Goal: Task Accomplishment & Management: Manage account settings

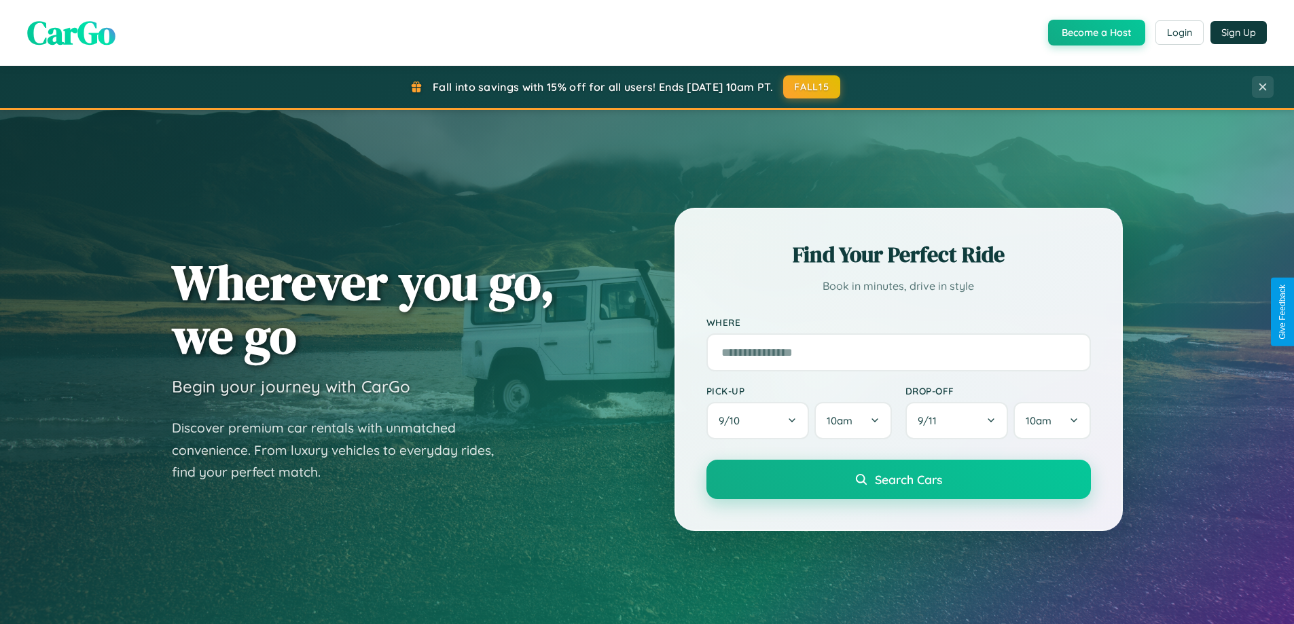
scroll to position [586, 0]
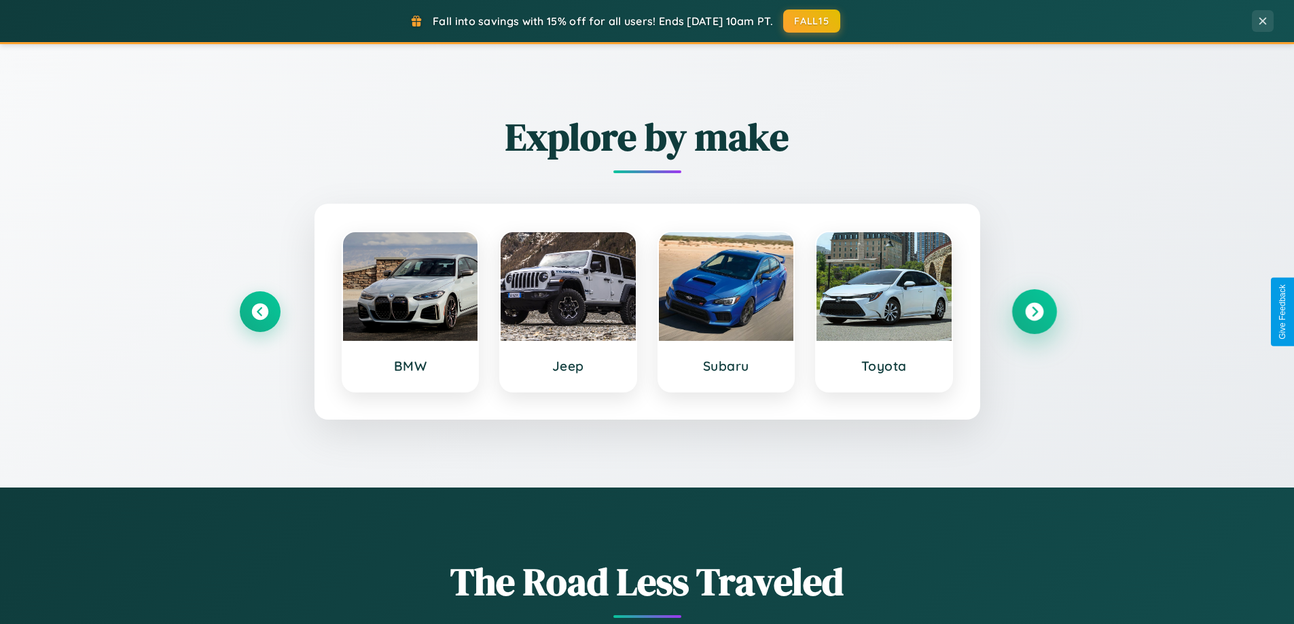
click at [1034, 312] on icon at bounding box center [1034, 312] width 18 height 18
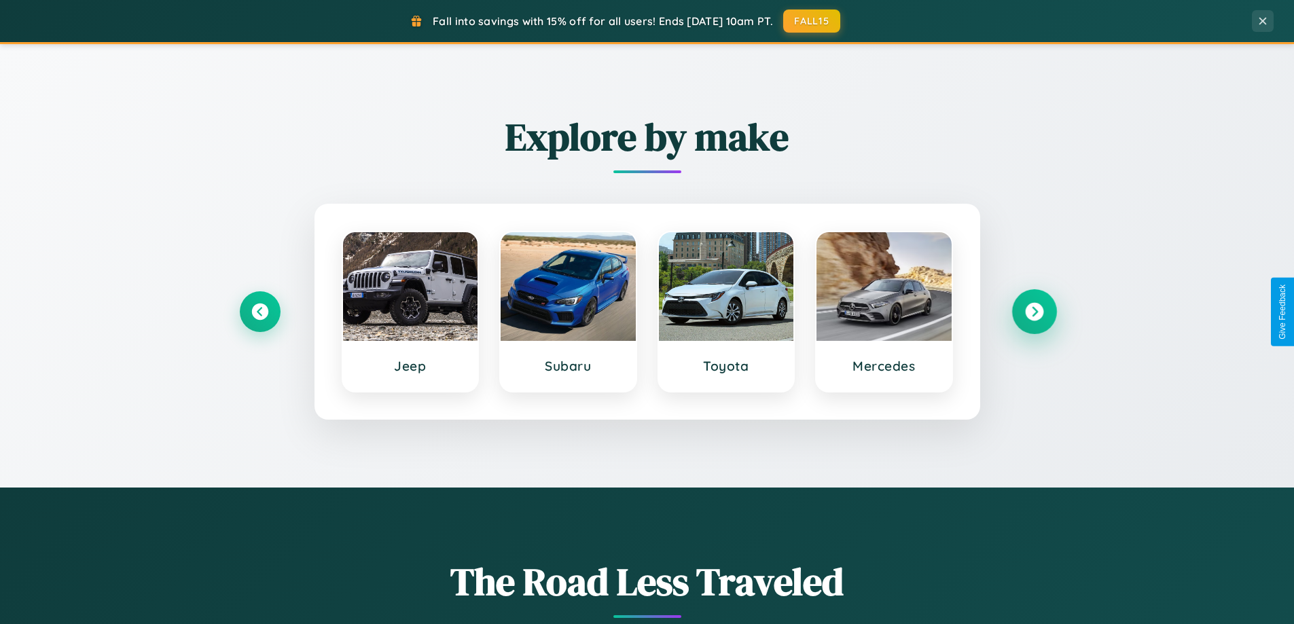
click at [1034, 312] on icon at bounding box center [1034, 312] width 18 height 18
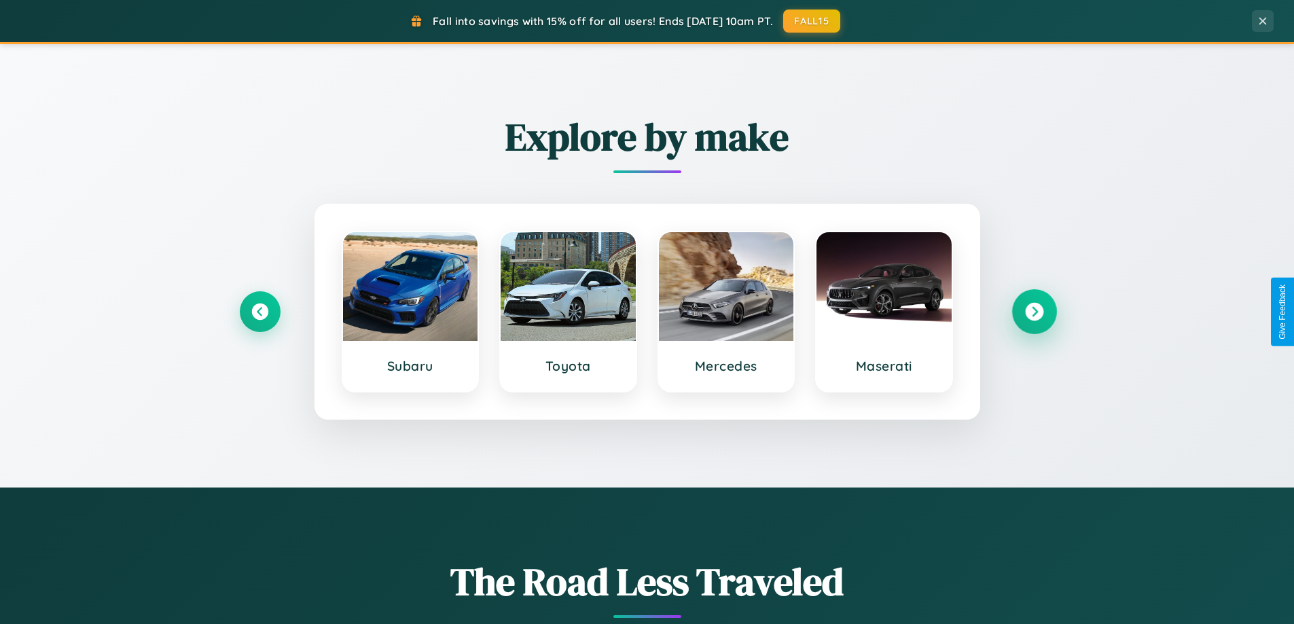
click at [1034, 312] on icon at bounding box center [1034, 312] width 18 height 18
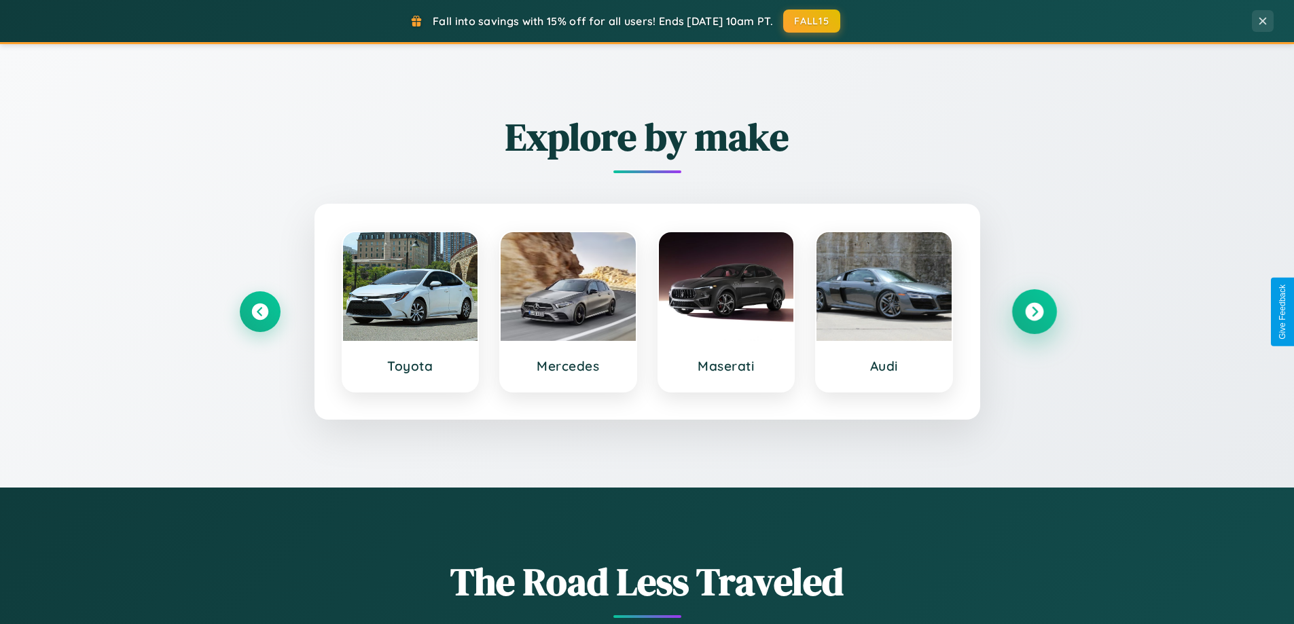
click at [1034, 312] on icon at bounding box center [1034, 312] width 18 height 18
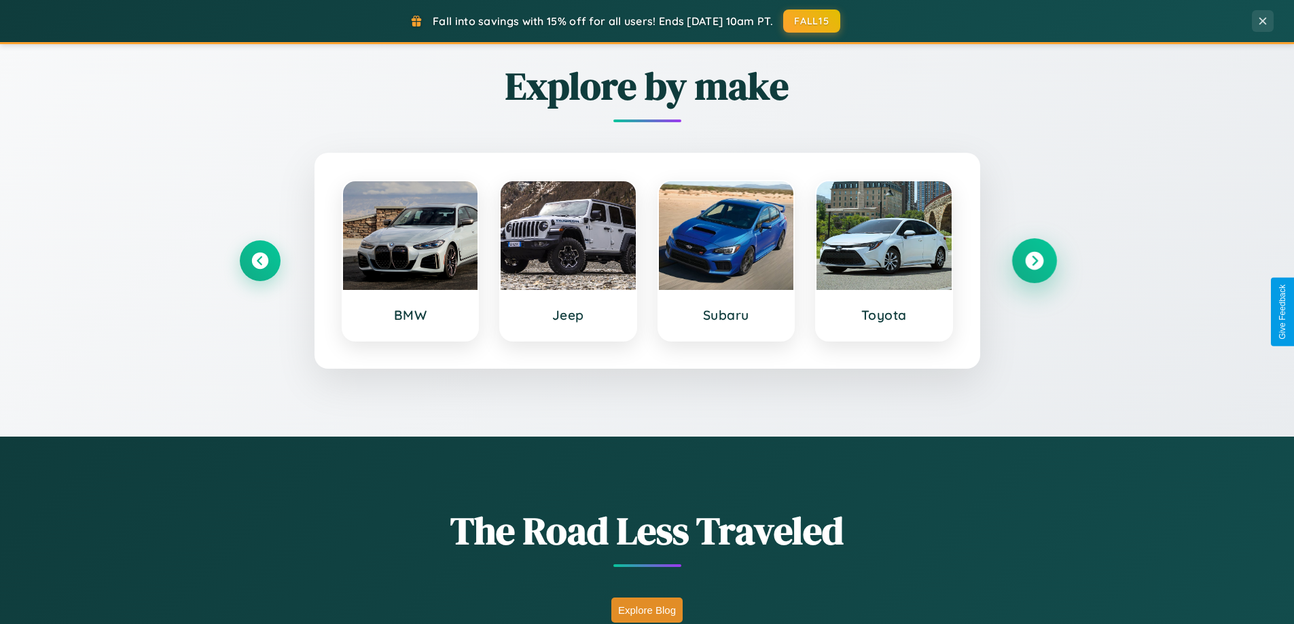
scroll to position [935, 0]
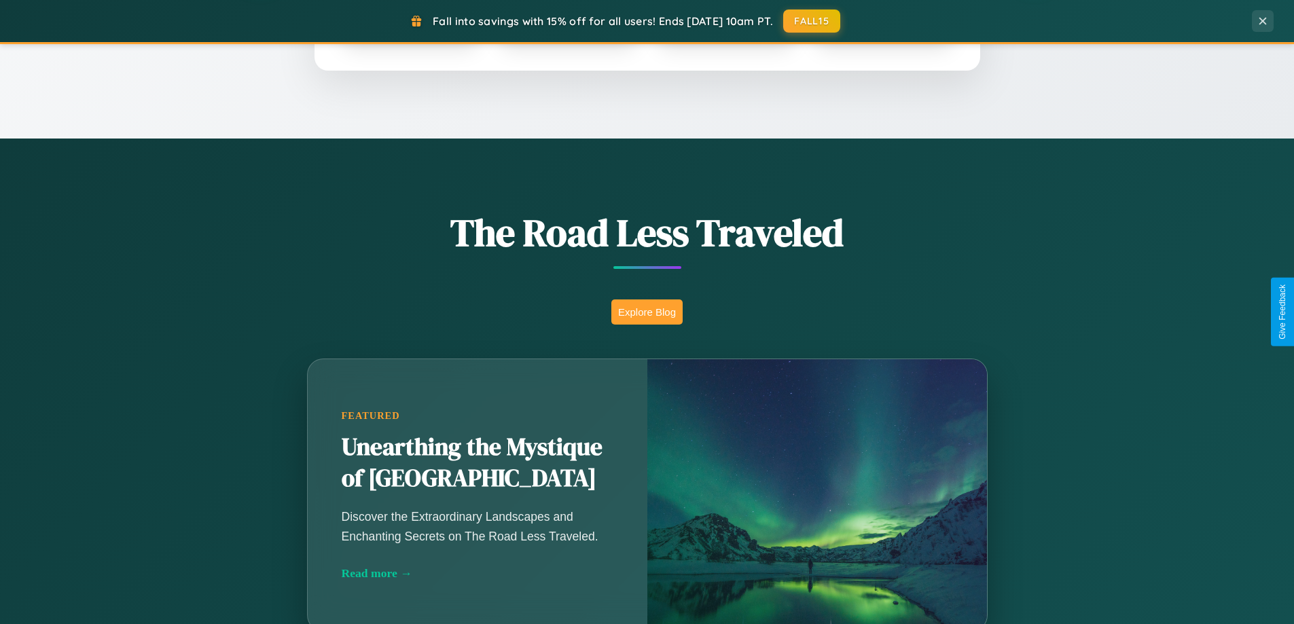
click at [647, 312] on button "Explore Blog" at bounding box center [646, 312] width 71 height 25
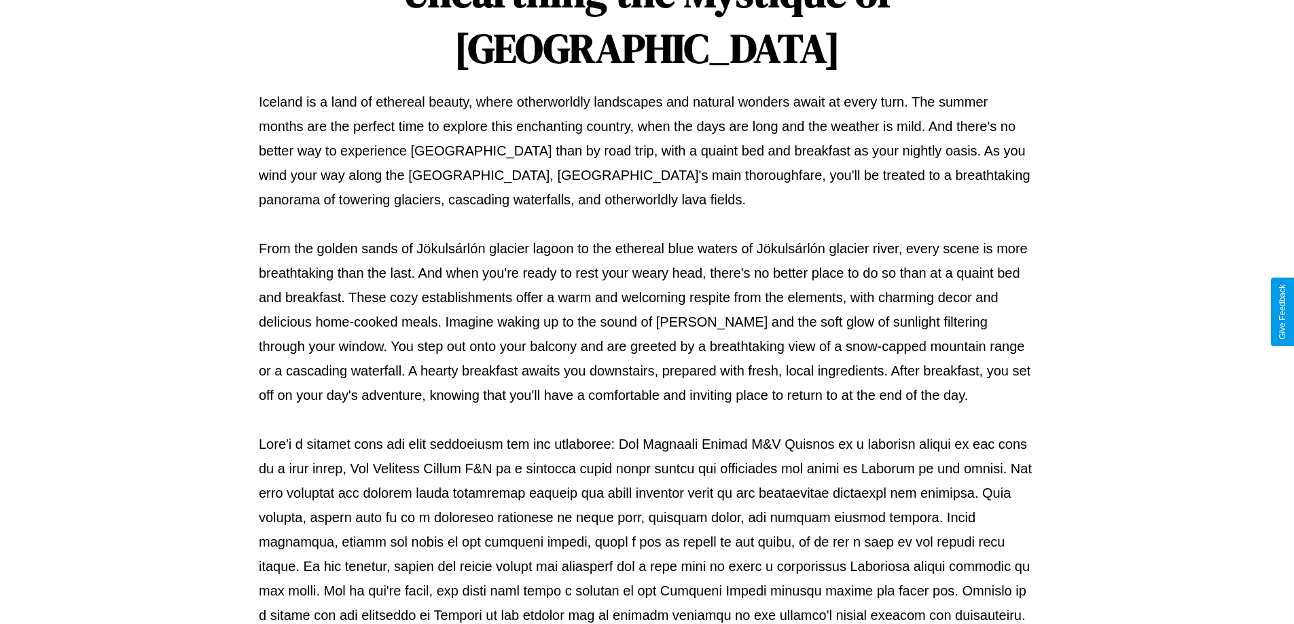
scroll to position [440, 0]
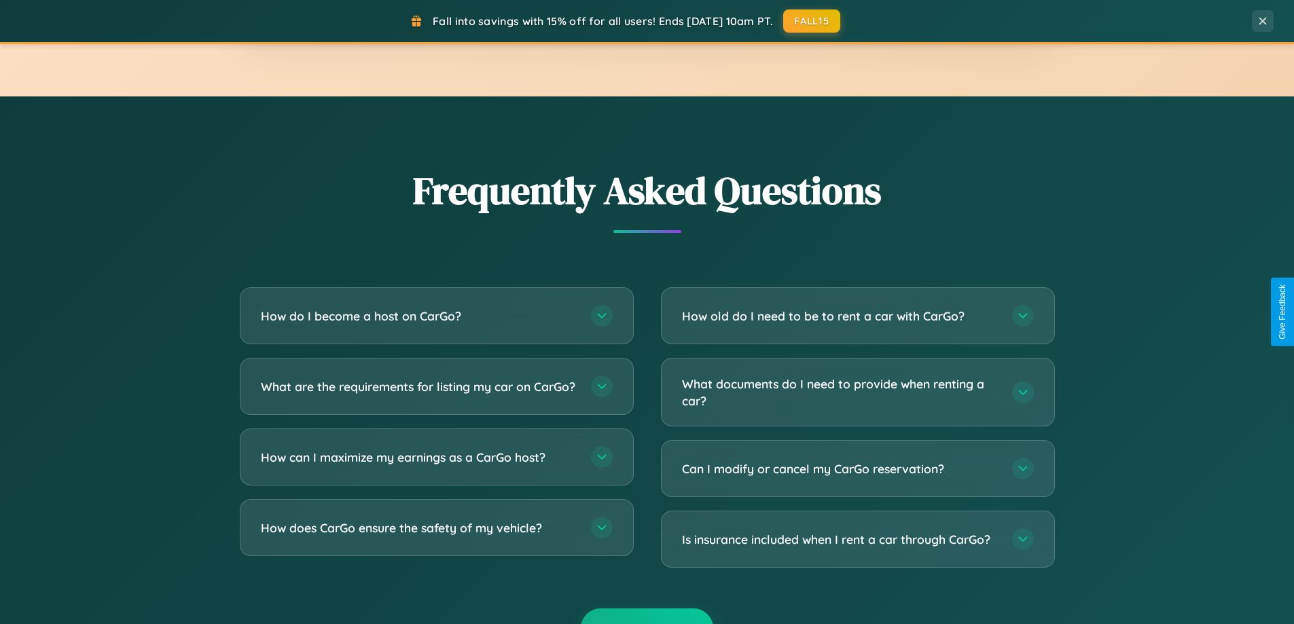
scroll to position [2614, 0]
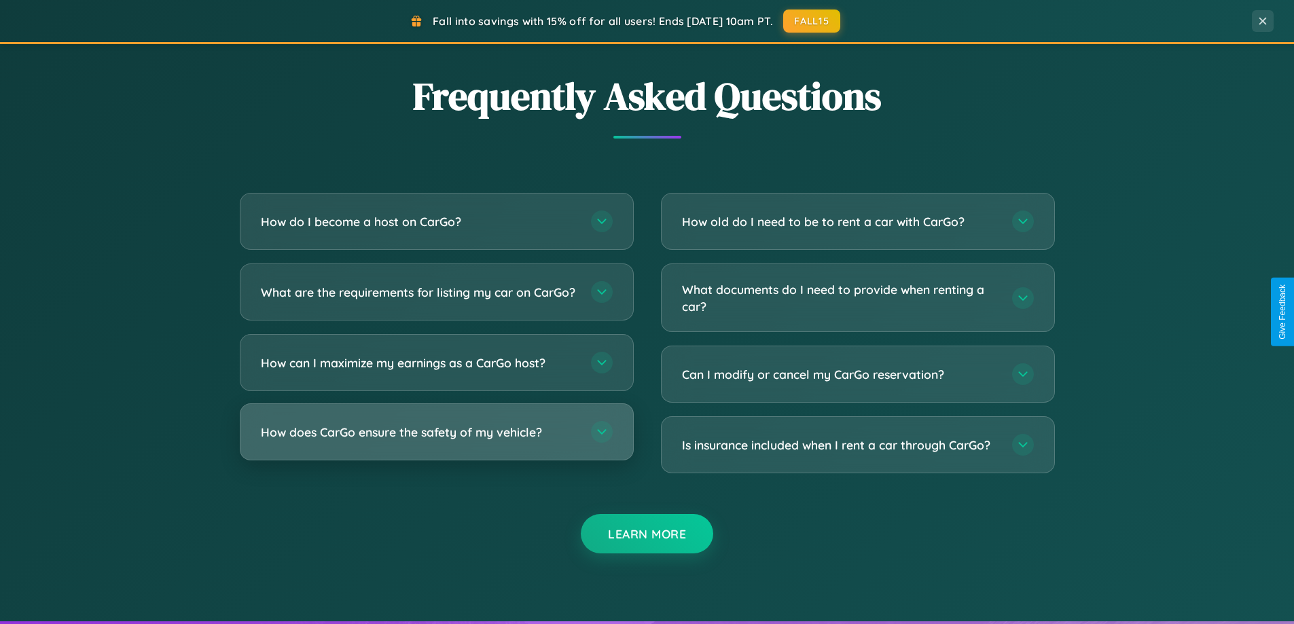
click at [436, 441] on h3 "How does CarGo ensure the safety of my vehicle?" at bounding box center [419, 432] width 317 height 17
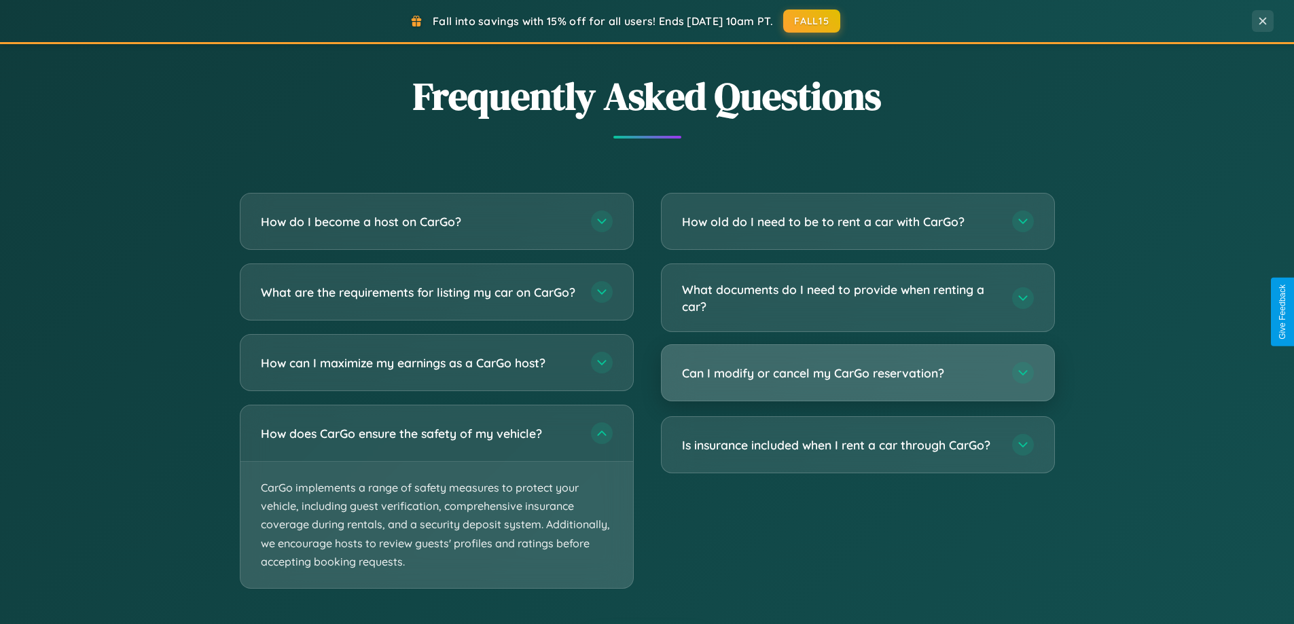
click at [857, 374] on h3 "Can I modify or cancel my CarGo reservation?" at bounding box center [840, 373] width 317 height 17
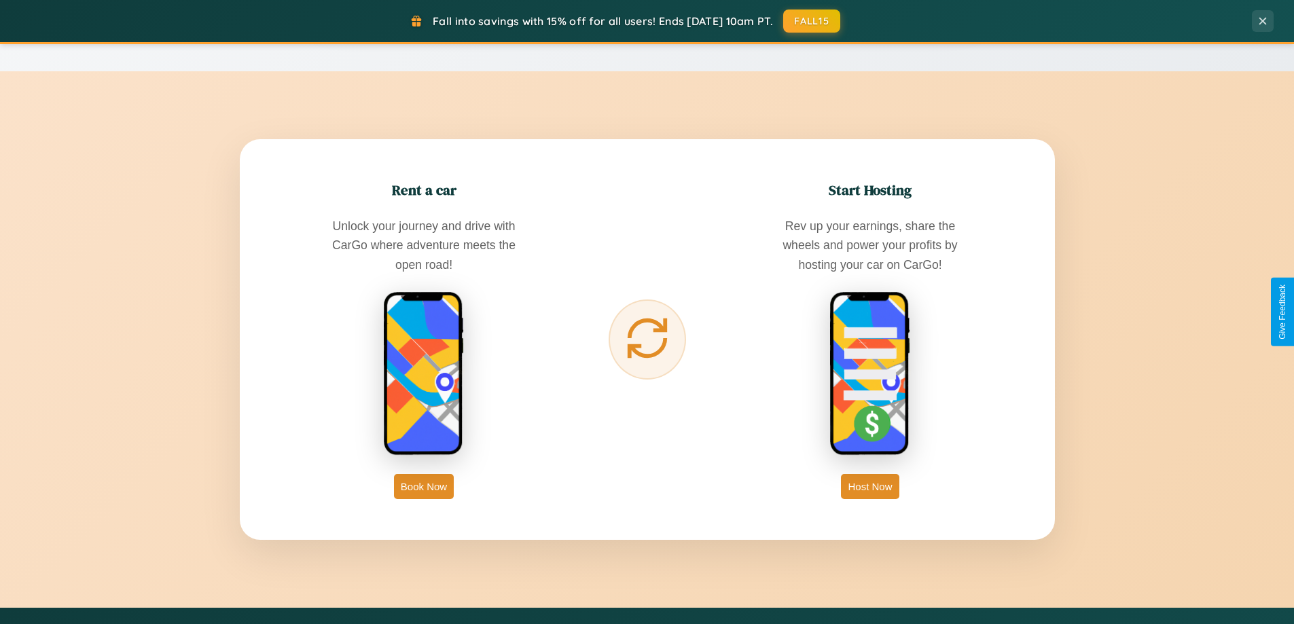
scroll to position [0, 0]
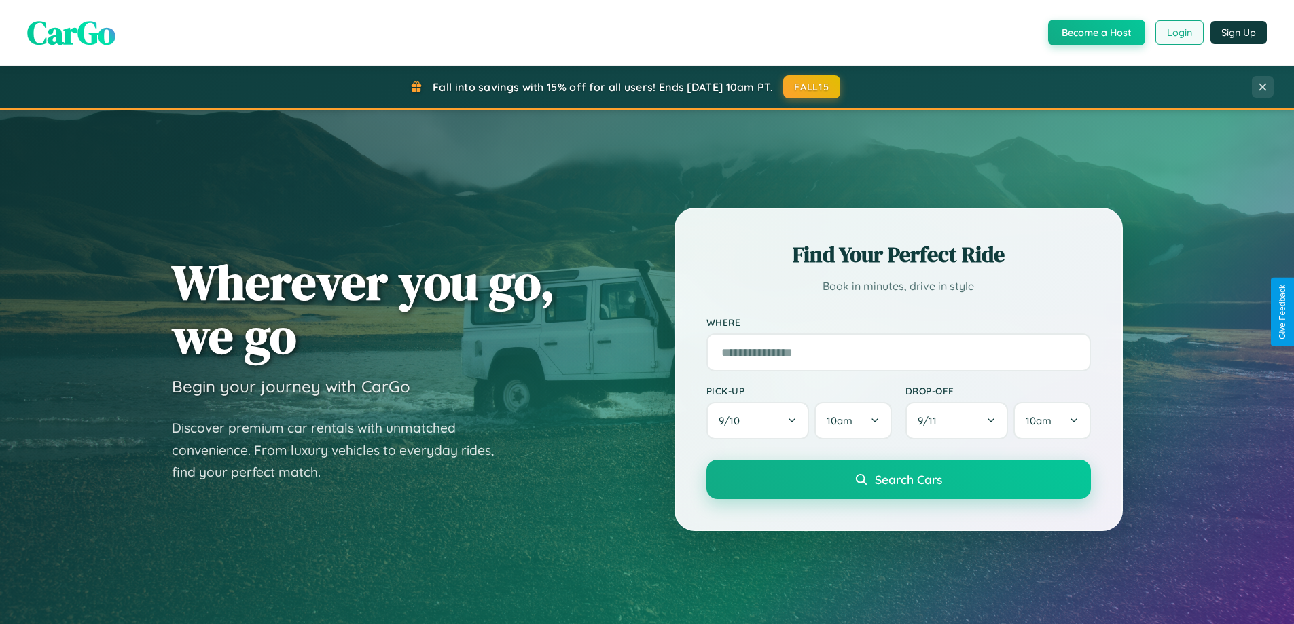
click at [1179, 33] on button "Login" at bounding box center [1180, 32] width 48 height 24
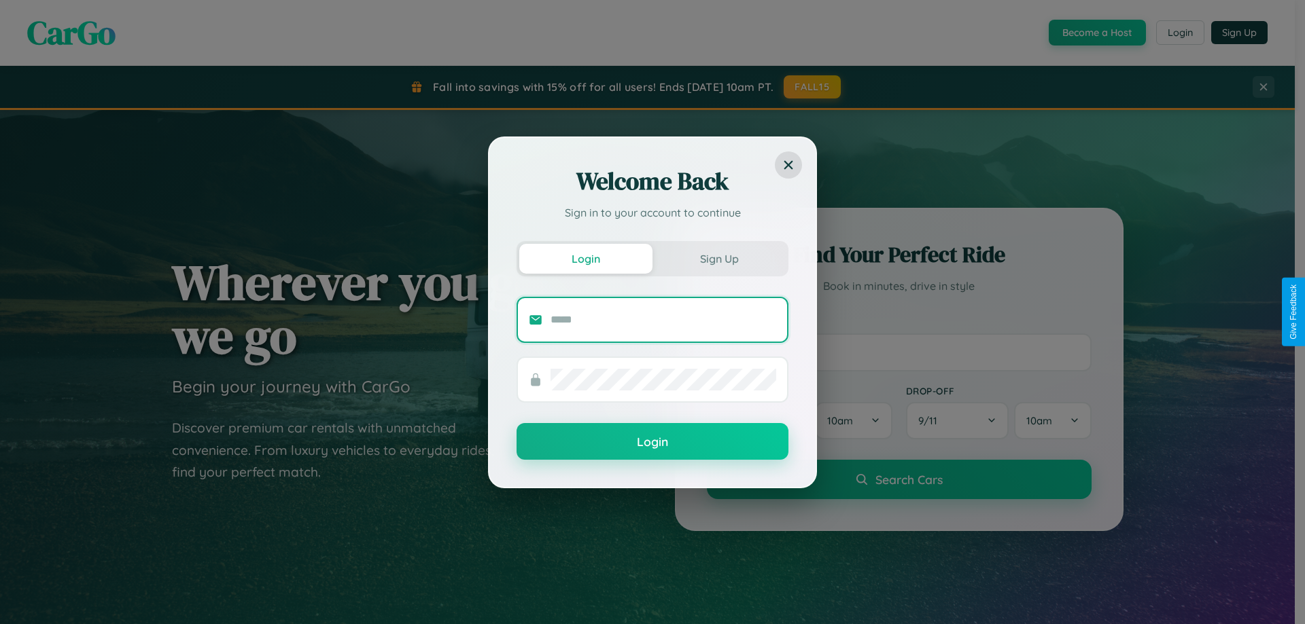
click at [663, 319] on input "text" at bounding box center [663, 320] width 226 height 22
type input "**********"
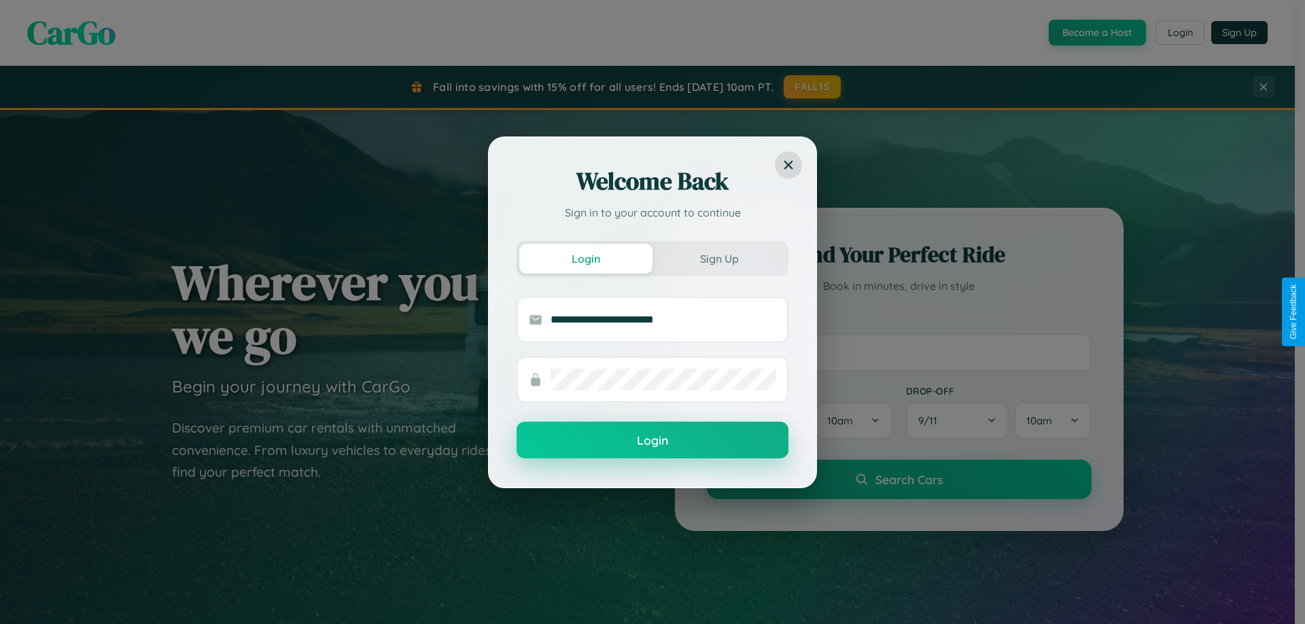
click at [652, 441] on button "Login" at bounding box center [652, 440] width 272 height 37
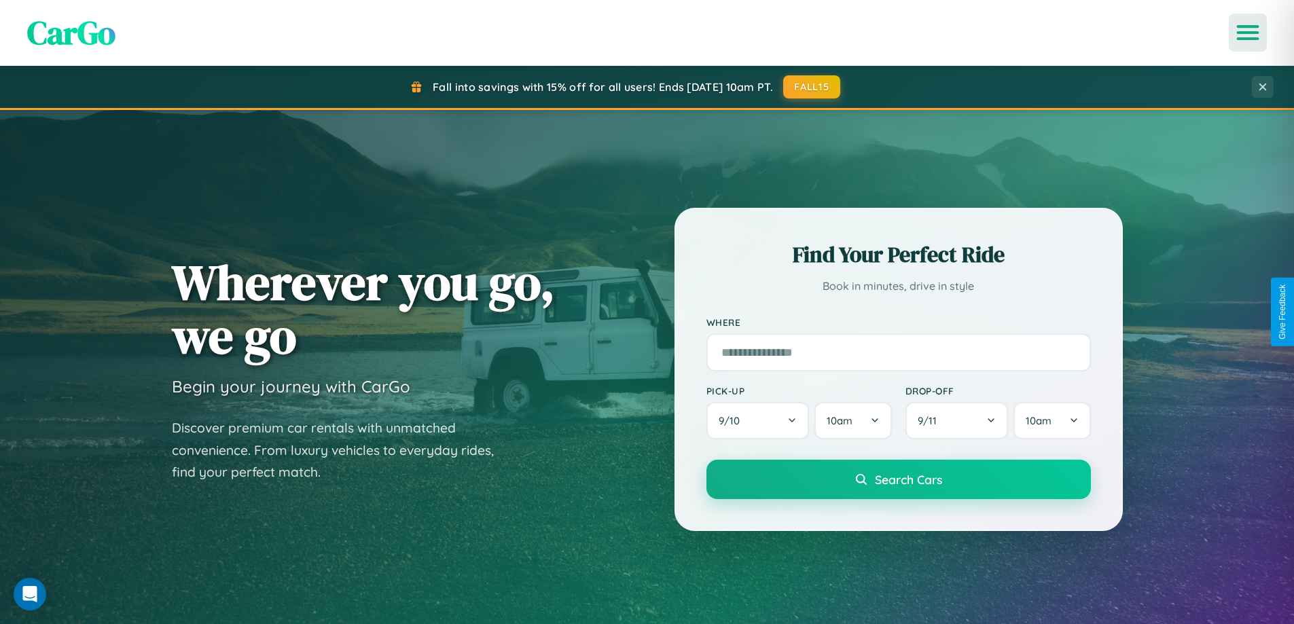
click at [1248, 33] on icon "Open menu" at bounding box center [1249, 32] width 20 height 12
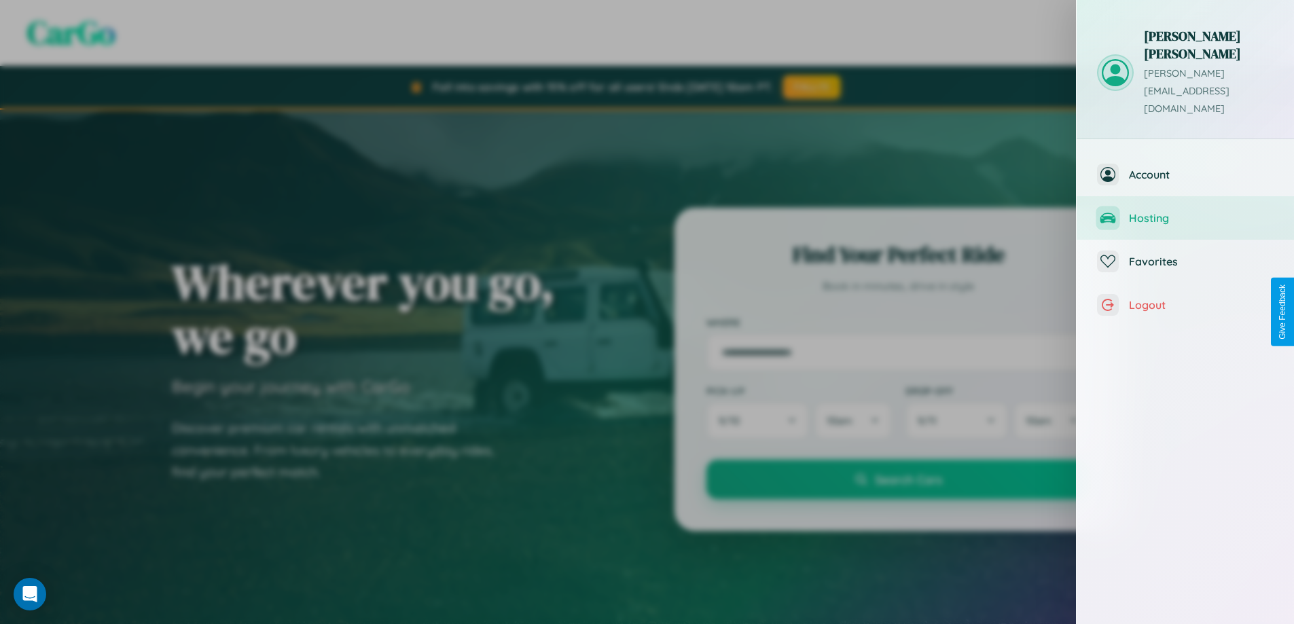
click at [1186, 211] on span "Hosting" at bounding box center [1201, 218] width 145 height 14
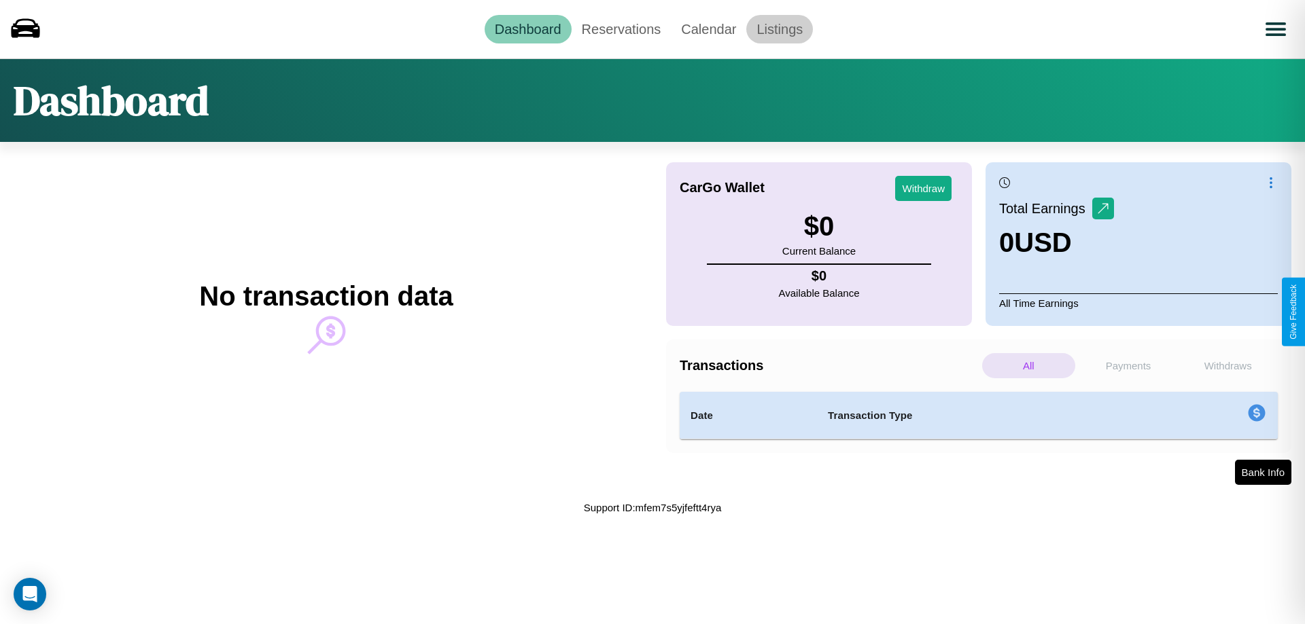
click at [779, 29] on link "Listings" at bounding box center [779, 29] width 67 height 29
